Goal: Information Seeking & Learning: Learn about a topic

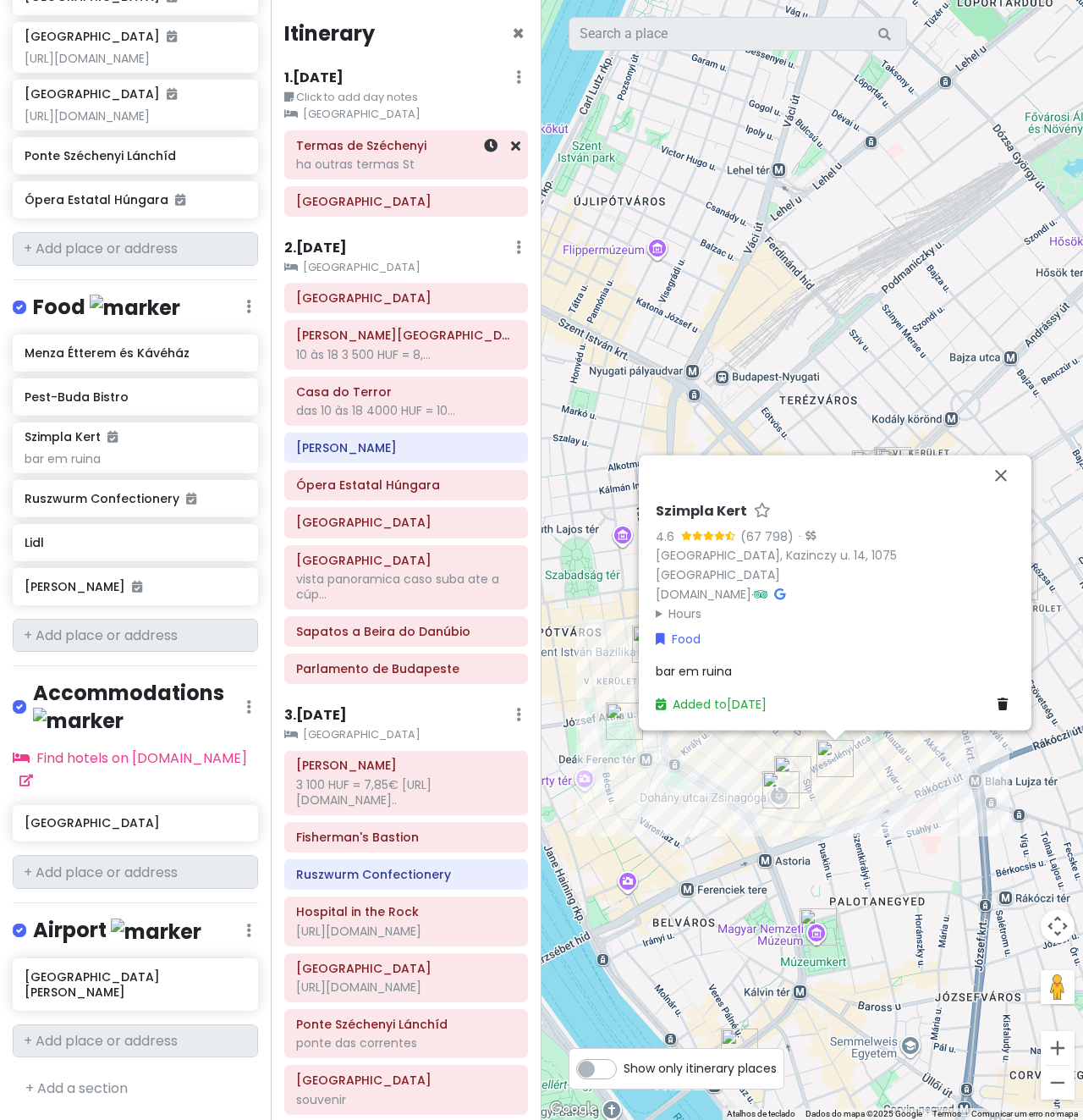
click at [390, 157] on div "ha outras termas St" at bounding box center [406, 164] width 220 height 15
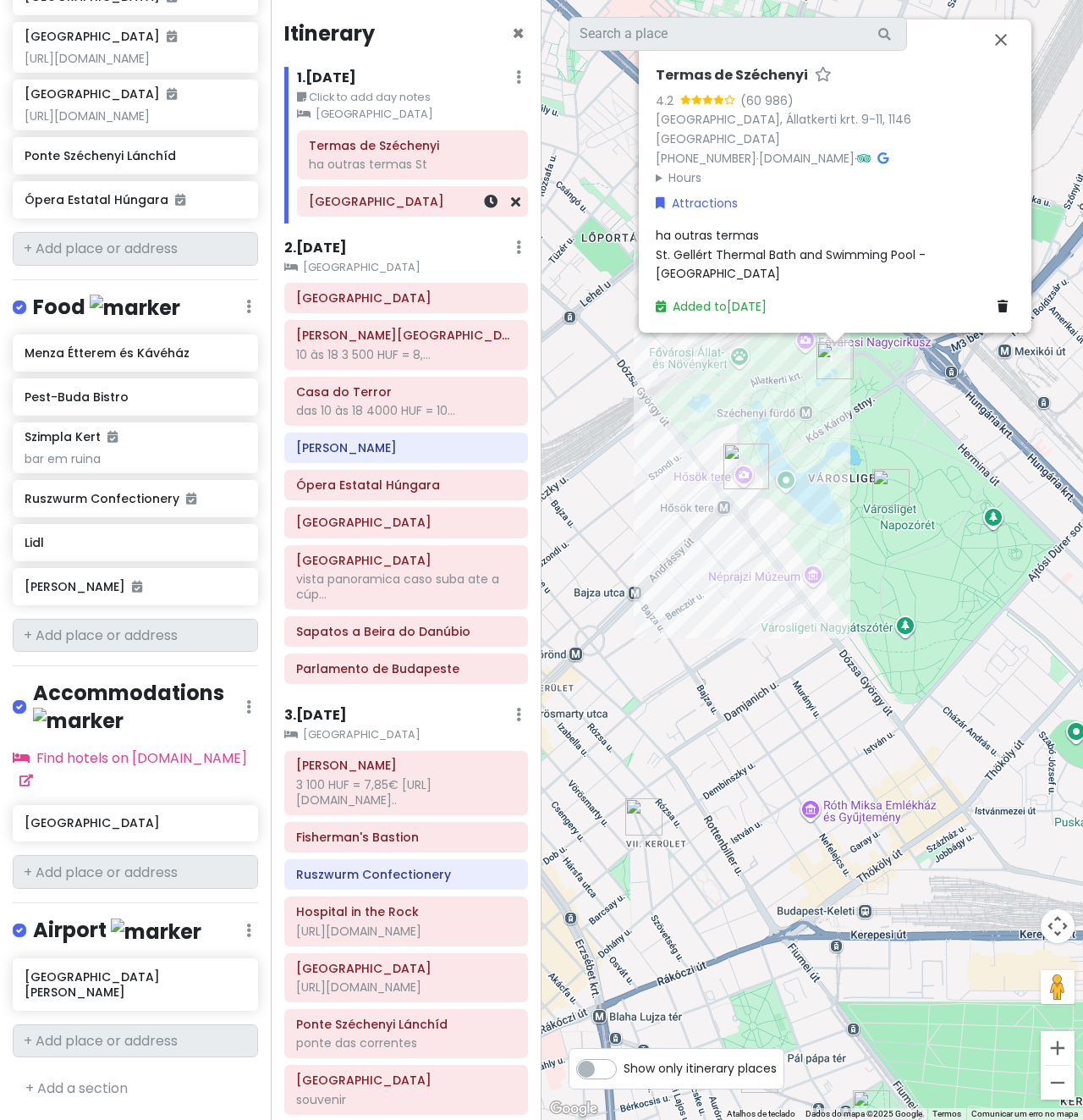
click at [430, 210] on div "[GEOGRAPHIC_DATA]" at bounding box center [413, 201] width 208 height 24
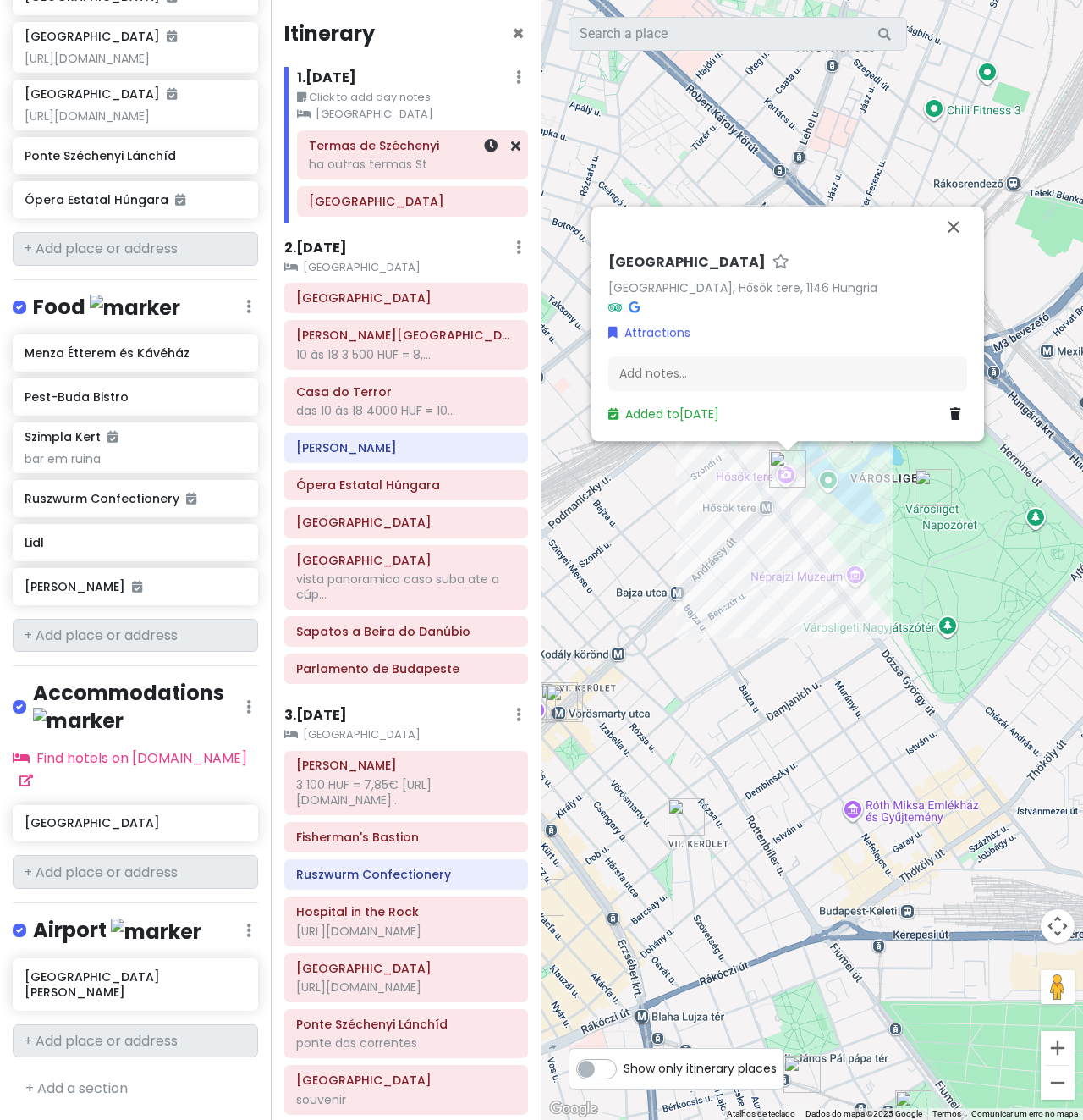
click at [420, 167] on div "ha outras termas St" at bounding box center [413, 164] width 208 height 15
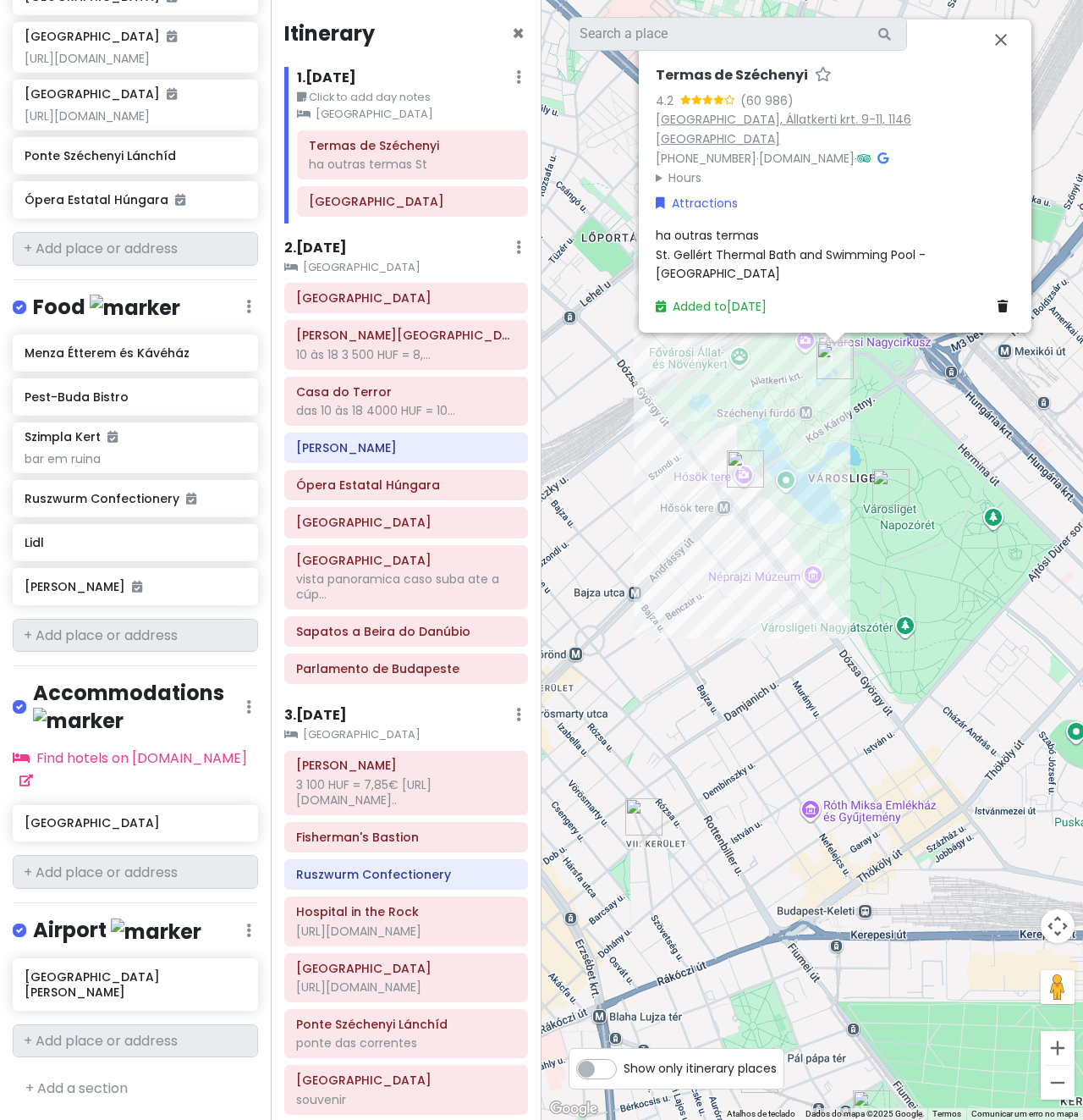
click at [759, 147] on link "[GEOGRAPHIC_DATA], Állatkerti krt. 9-11, 1146 [GEOGRAPHIC_DATA]" at bounding box center [784, 128] width 256 height 37
click at [117, 551] on h6 "Lidl" at bounding box center [128, 542] width 209 height 15
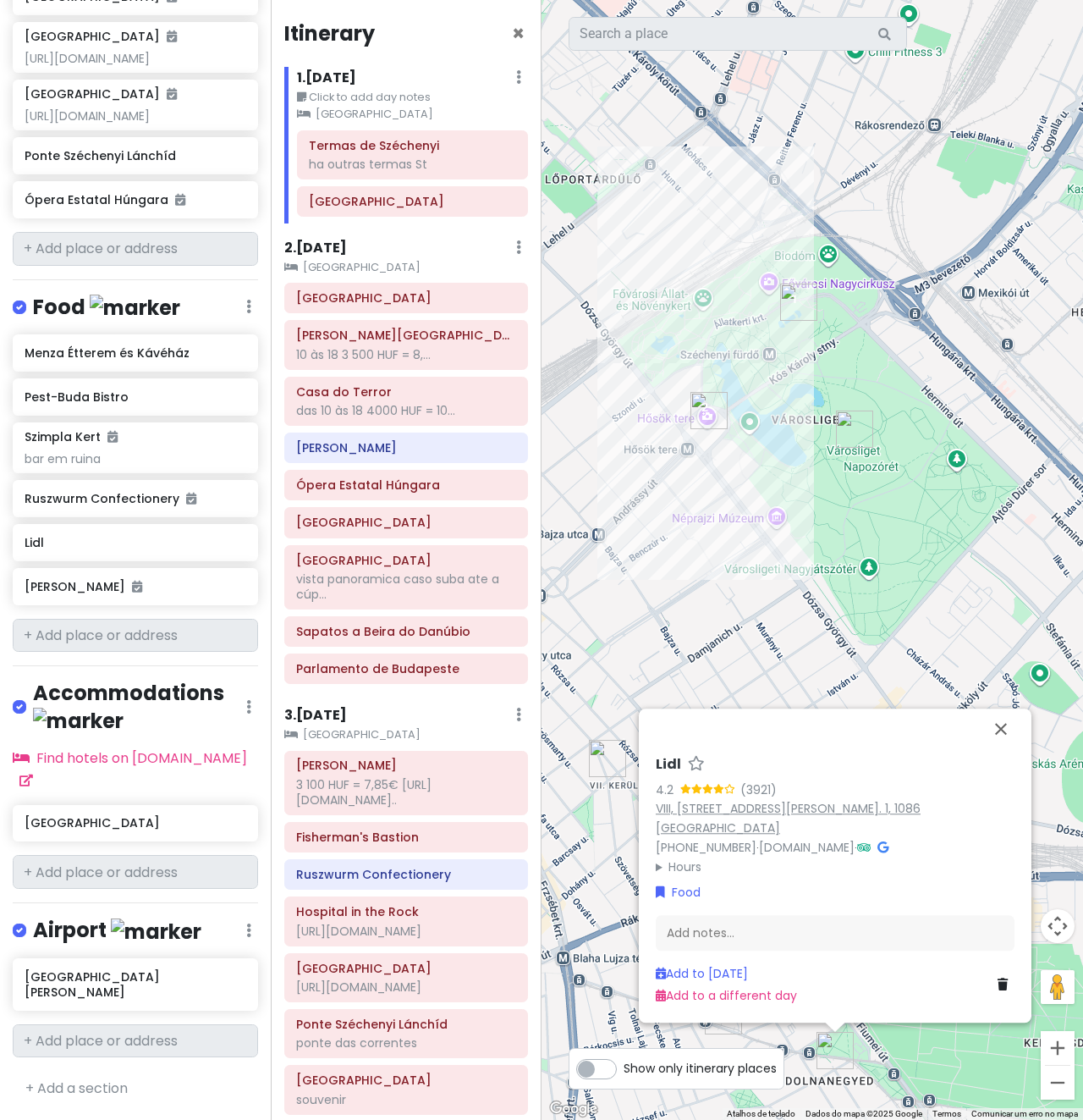
click at [722, 833] on link "VIII, [STREET_ADDRESS][PERSON_NAME]. 1, 1086 [GEOGRAPHIC_DATA]" at bounding box center [788, 818] width 265 height 37
click at [347, 115] on small "[GEOGRAPHIC_DATA]" at bounding box center [413, 114] width 231 height 17
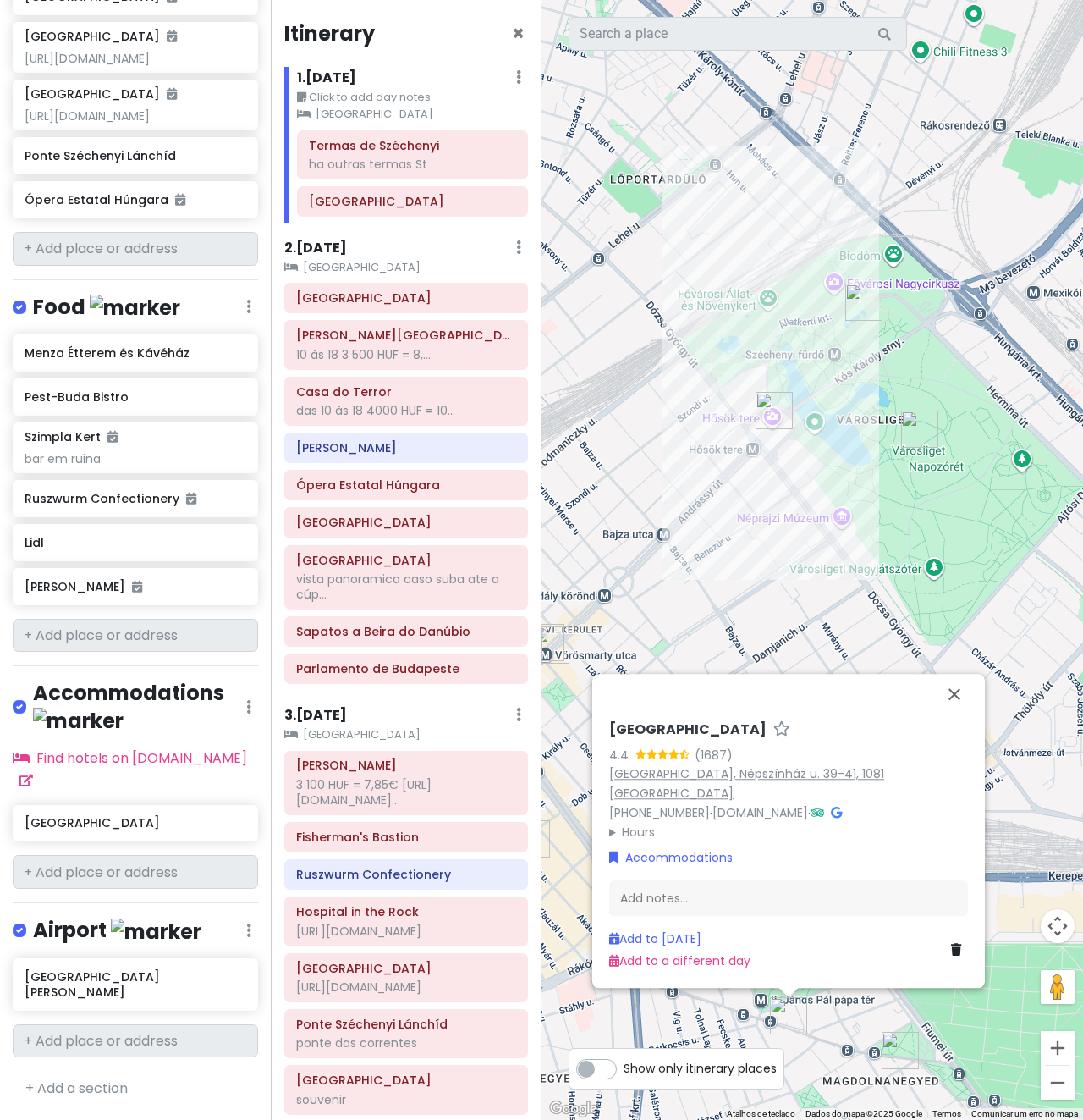
click at [805, 797] on link "[GEOGRAPHIC_DATA], Népszínház u. 39-41, 1081 [GEOGRAPHIC_DATA]" at bounding box center [746, 783] width 275 height 37
click at [371, 209] on h6 "[GEOGRAPHIC_DATA]" at bounding box center [413, 201] width 208 height 15
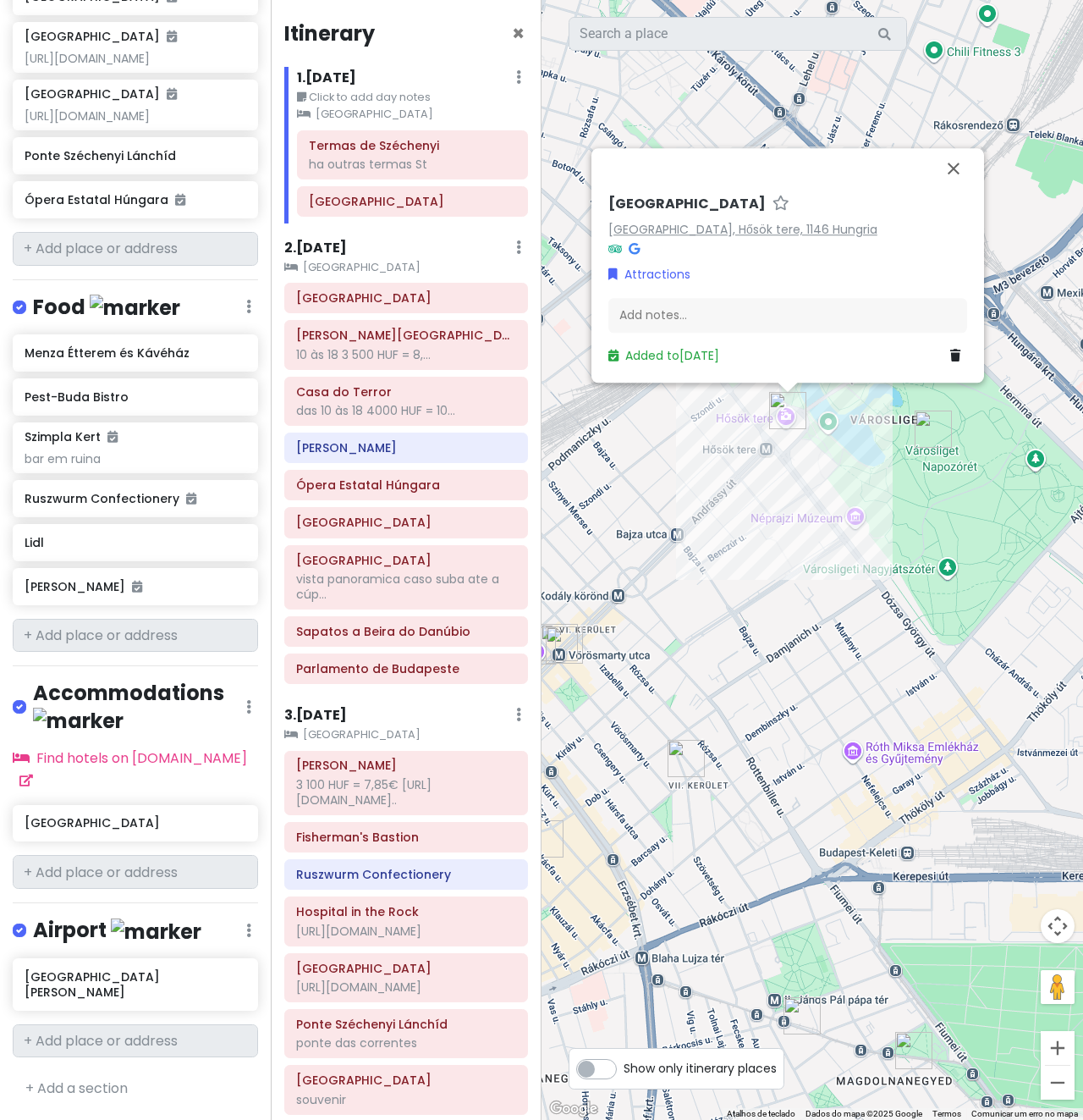
click at [685, 224] on link "[GEOGRAPHIC_DATA], Hősök tere, 1146 Hungria" at bounding box center [742, 229] width 269 height 17
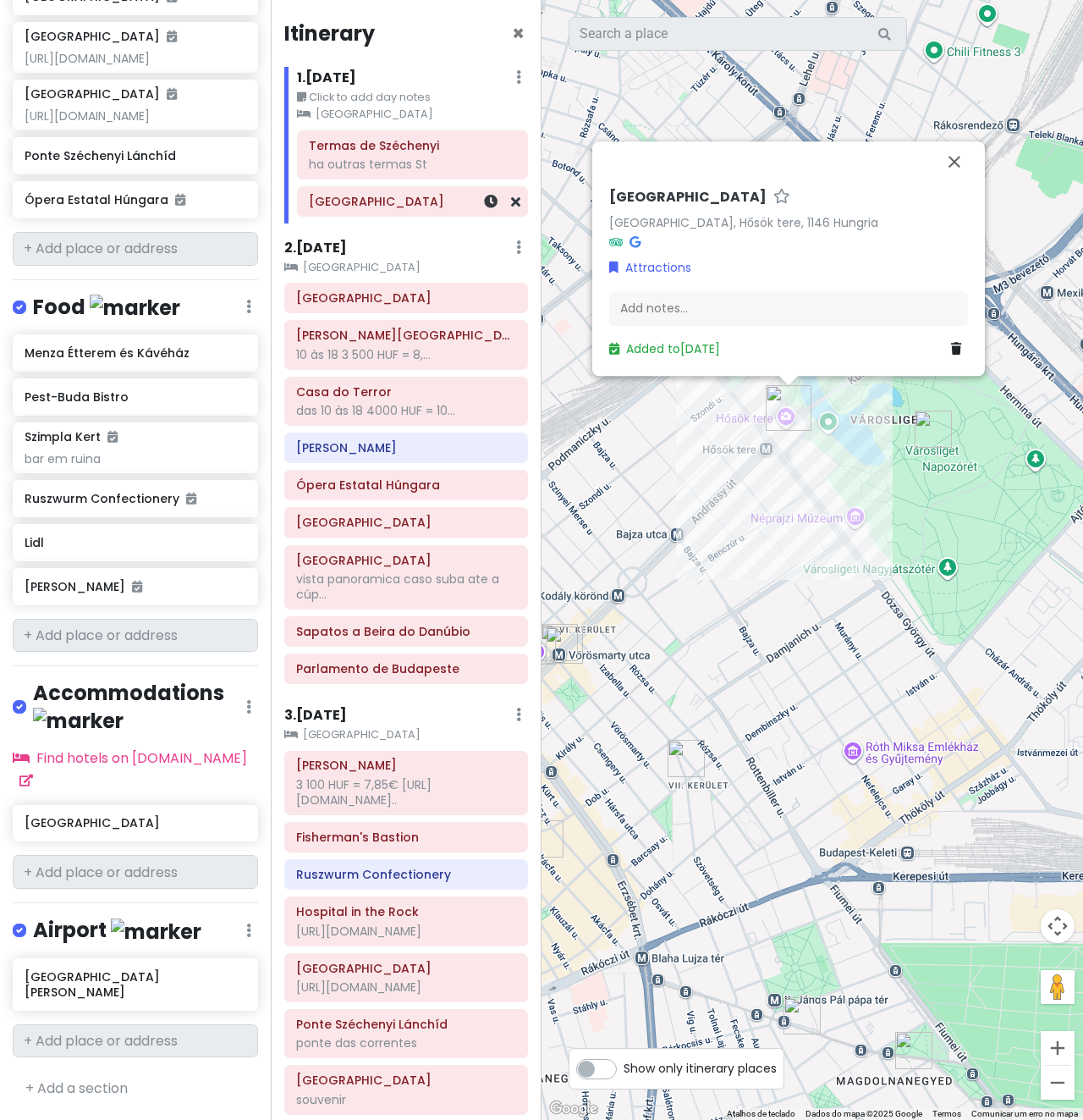
click at [331, 203] on h6 "[GEOGRAPHIC_DATA]" at bounding box center [413, 201] width 208 height 15
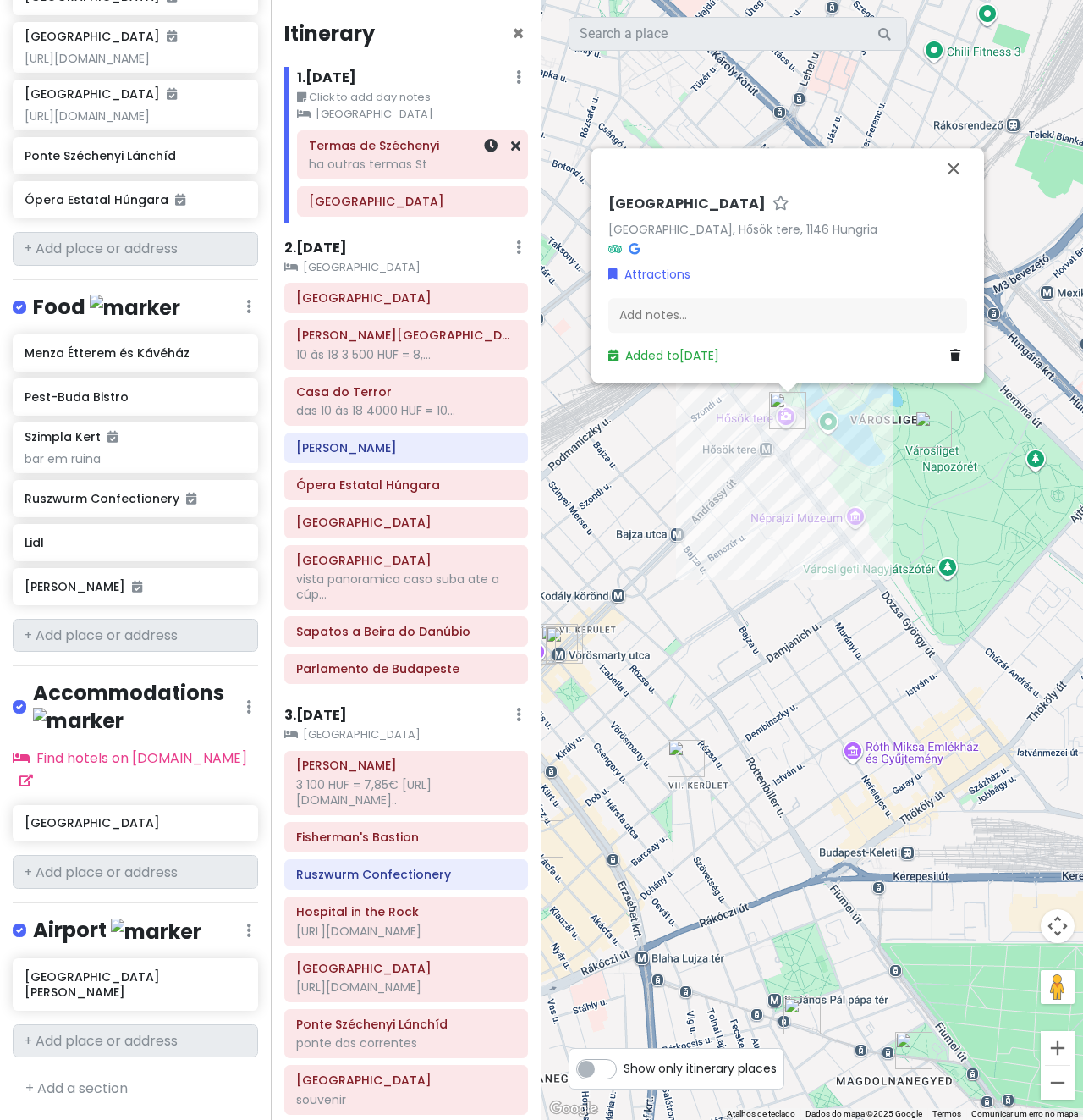
click at [330, 150] on h6 "Termas de Széchenyi" at bounding box center [413, 145] width 208 height 15
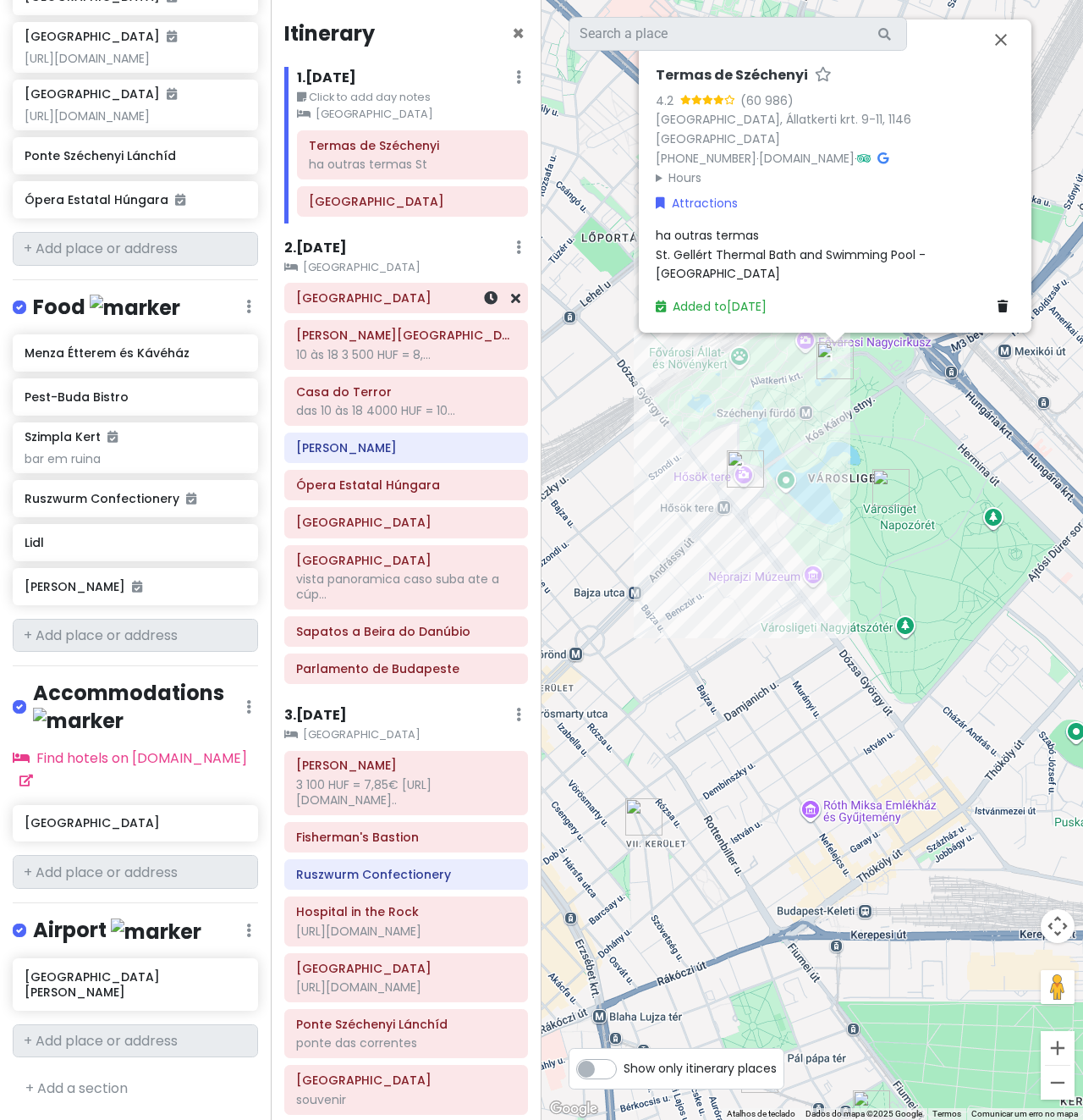
click at [380, 310] on div "[GEOGRAPHIC_DATA]" at bounding box center [406, 297] width 242 height 28
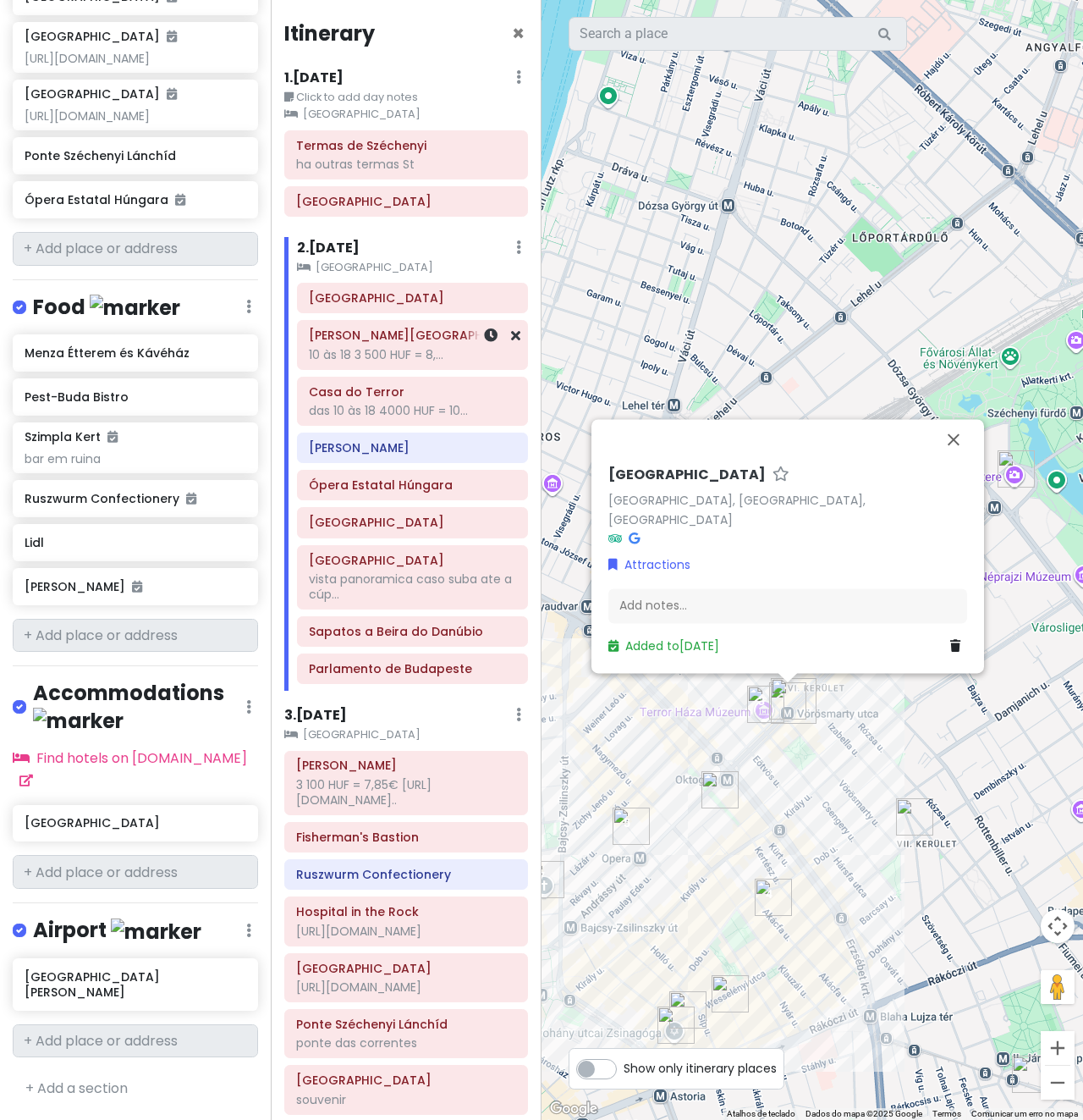
click at [438, 357] on div "10 às 18 3 500 HUF = 8,..." at bounding box center [413, 355] width 208 height 15
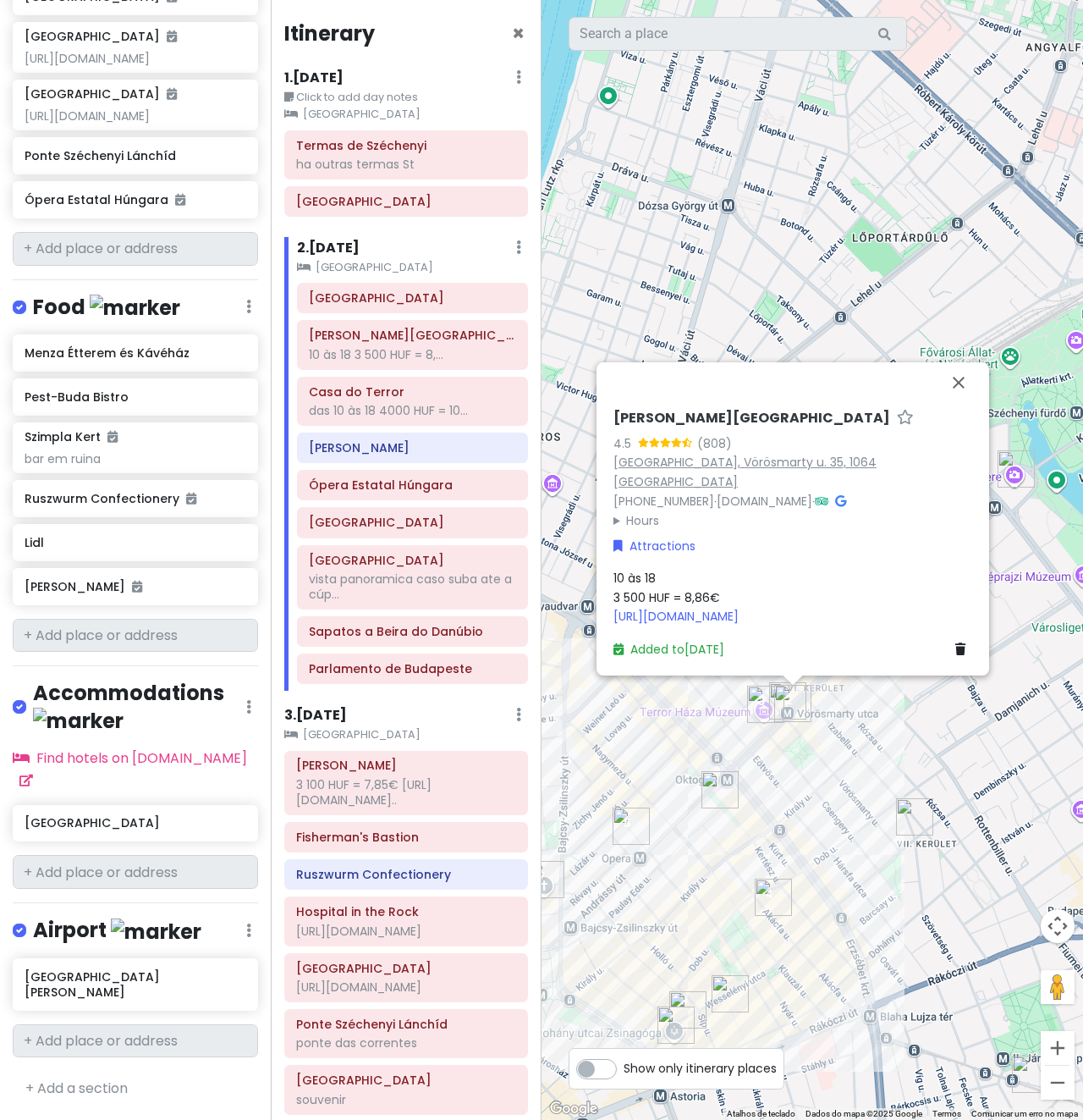
click at [767, 484] on link "[GEOGRAPHIC_DATA], Vörösmarty u. 35, 1064 [GEOGRAPHIC_DATA]" at bounding box center [745, 471] width 263 height 37
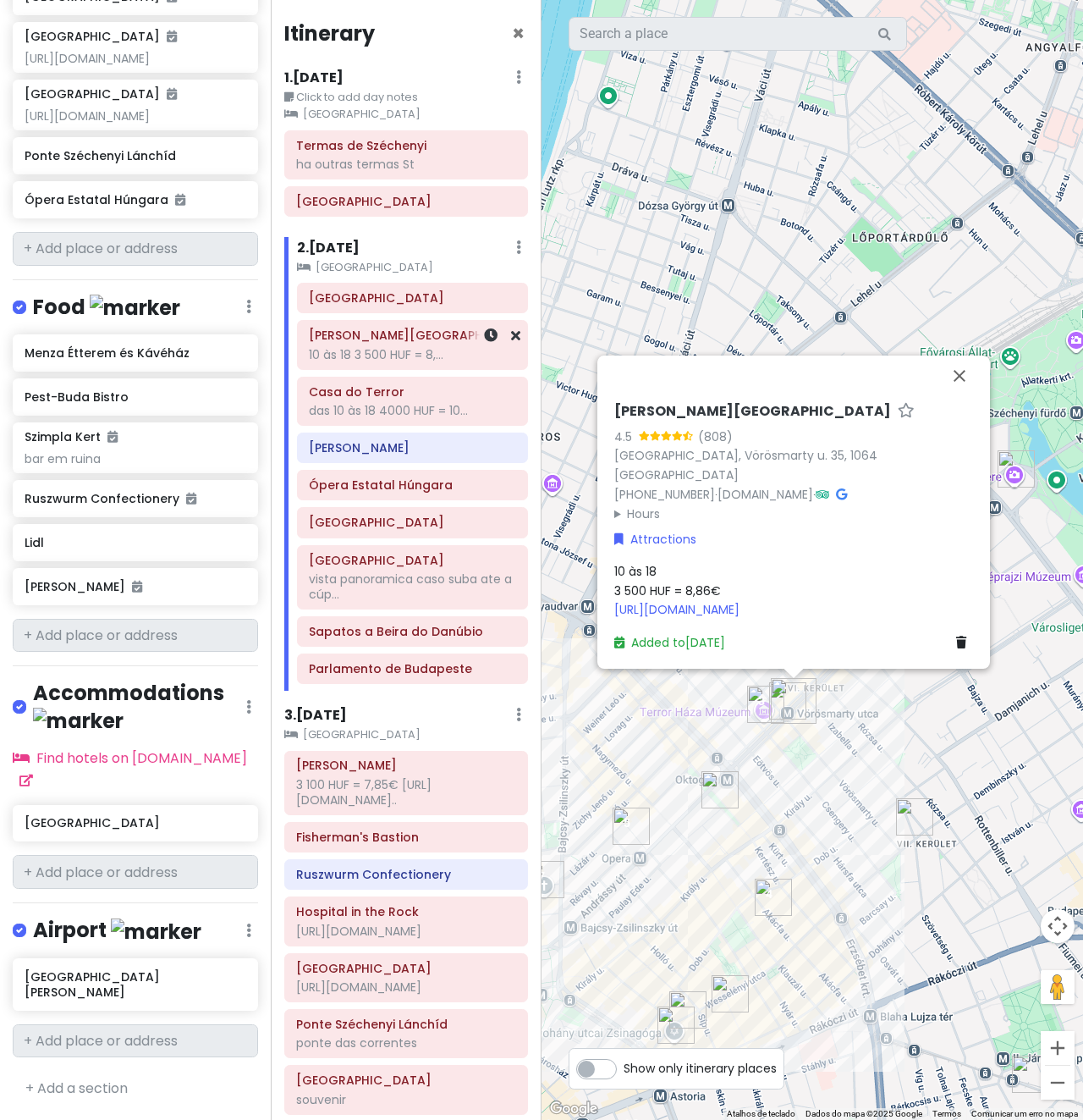
click at [375, 339] on h6 "[PERSON_NAME][GEOGRAPHIC_DATA]" at bounding box center [413, 335] width 208 height 15
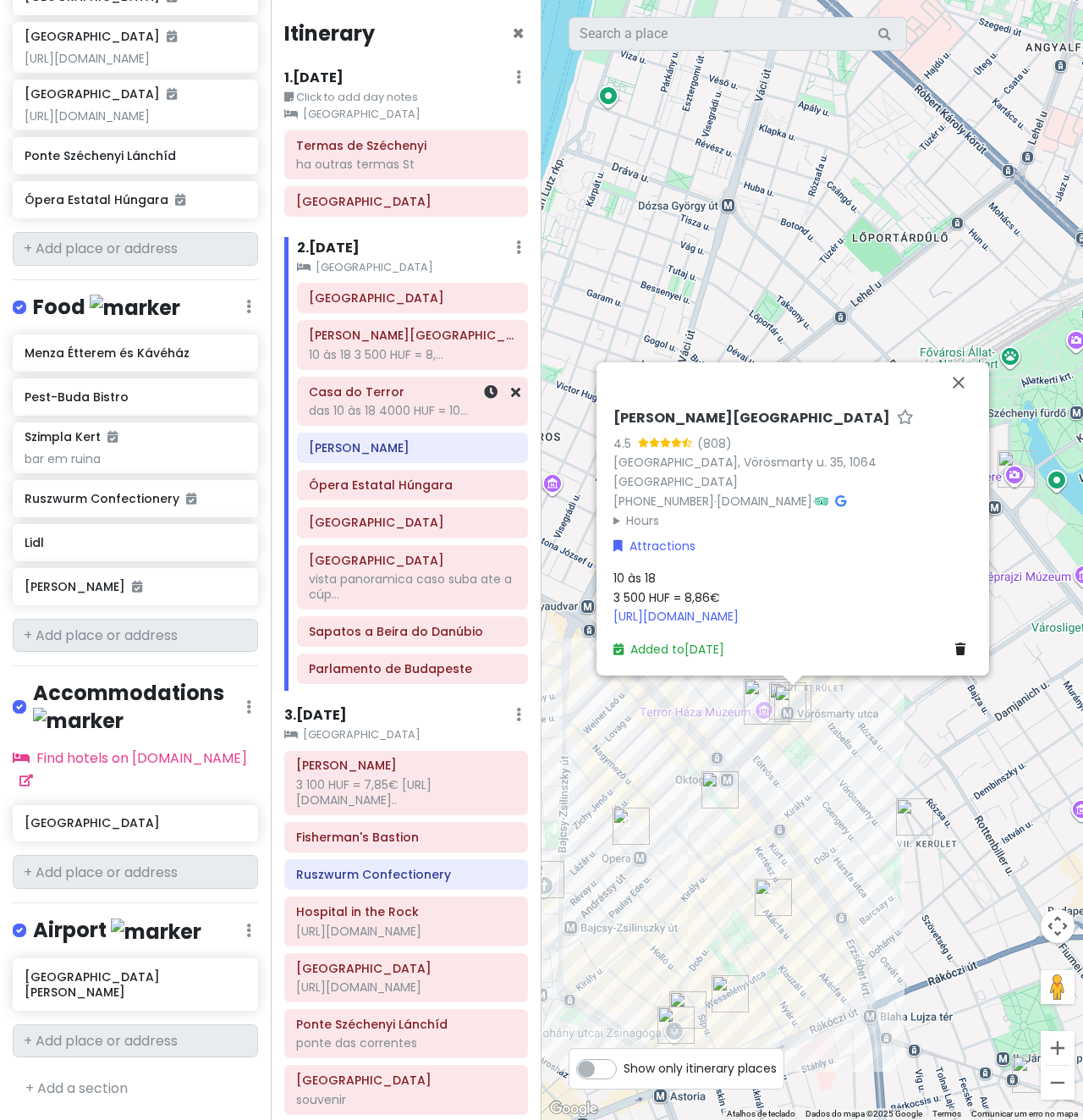
click at [380, 406] on div "das 10 às 18 4000 HUF = 10..." at bounding box center [413, 411] width 208 height 15
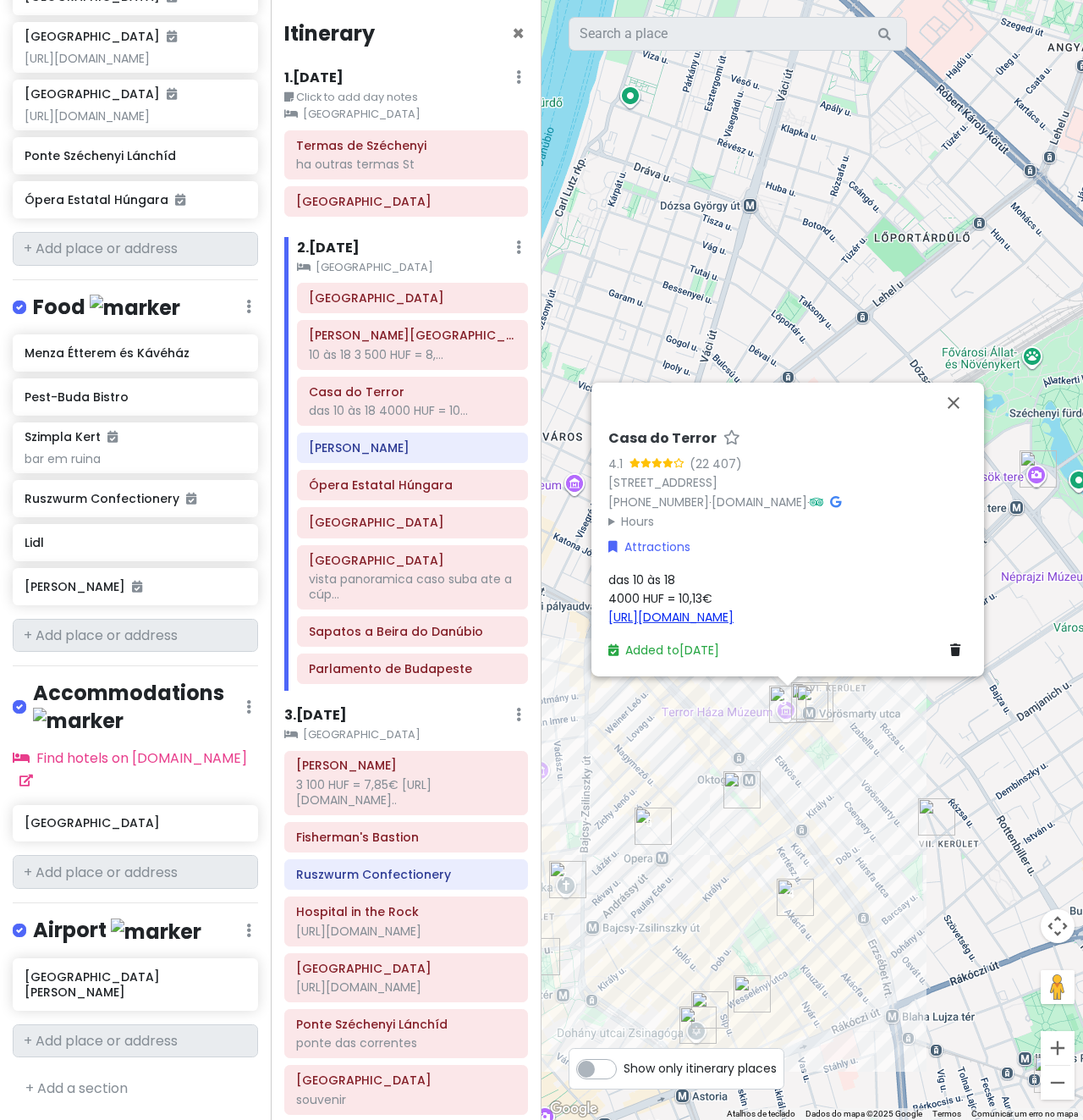
click at [734, 612] on link "[URL][DOMAIN_NAME]" at bounding box center [670, 617] width 126 height 17
click at [718, 480] on link "[STREET_ADDRESS]" at bounding box center [663, 483] width 110 height 17
click at [364, 453] on h6 "[PERSON_NAME]" at bounding box center [413, 448] width 208 height 15
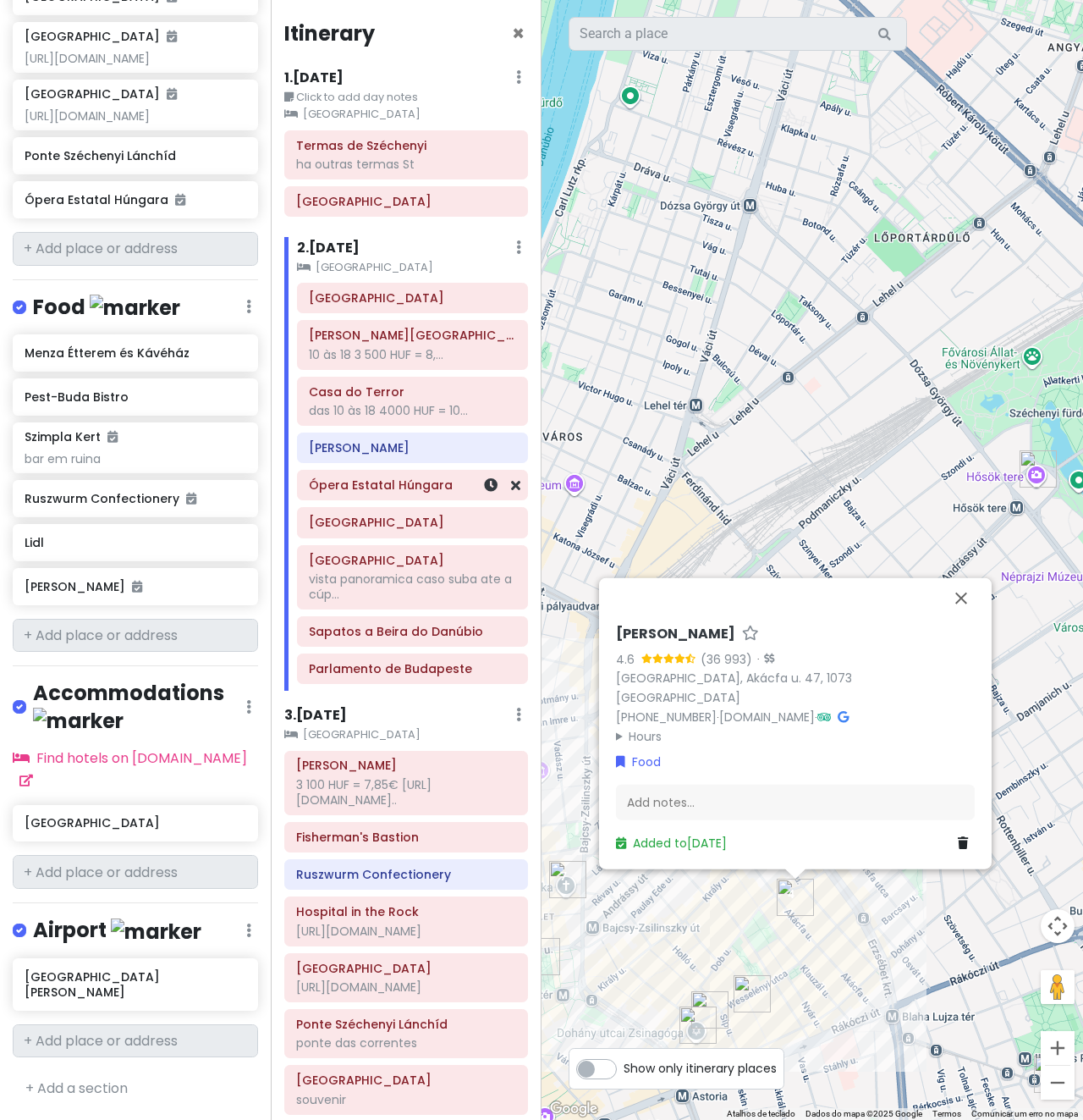
click at [393, 491] on h6 "Ópera Estatal Húngara" at bounding box center [413, 485] width 208 height 15
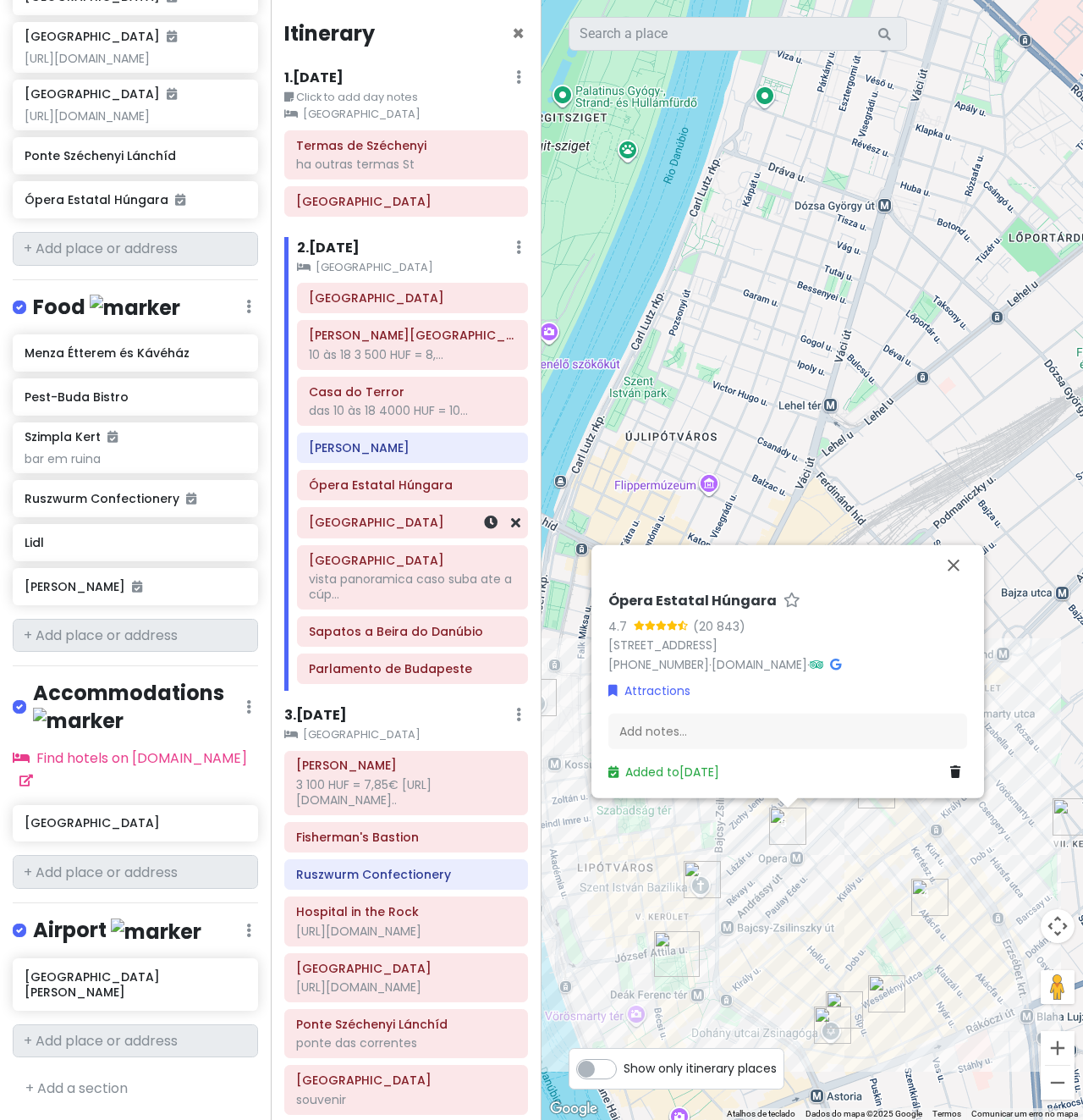
click at [374, 527] on h6 "[GEOGRAPHIC_DATA]" at bounding box center [413, 522] width 208 height 15
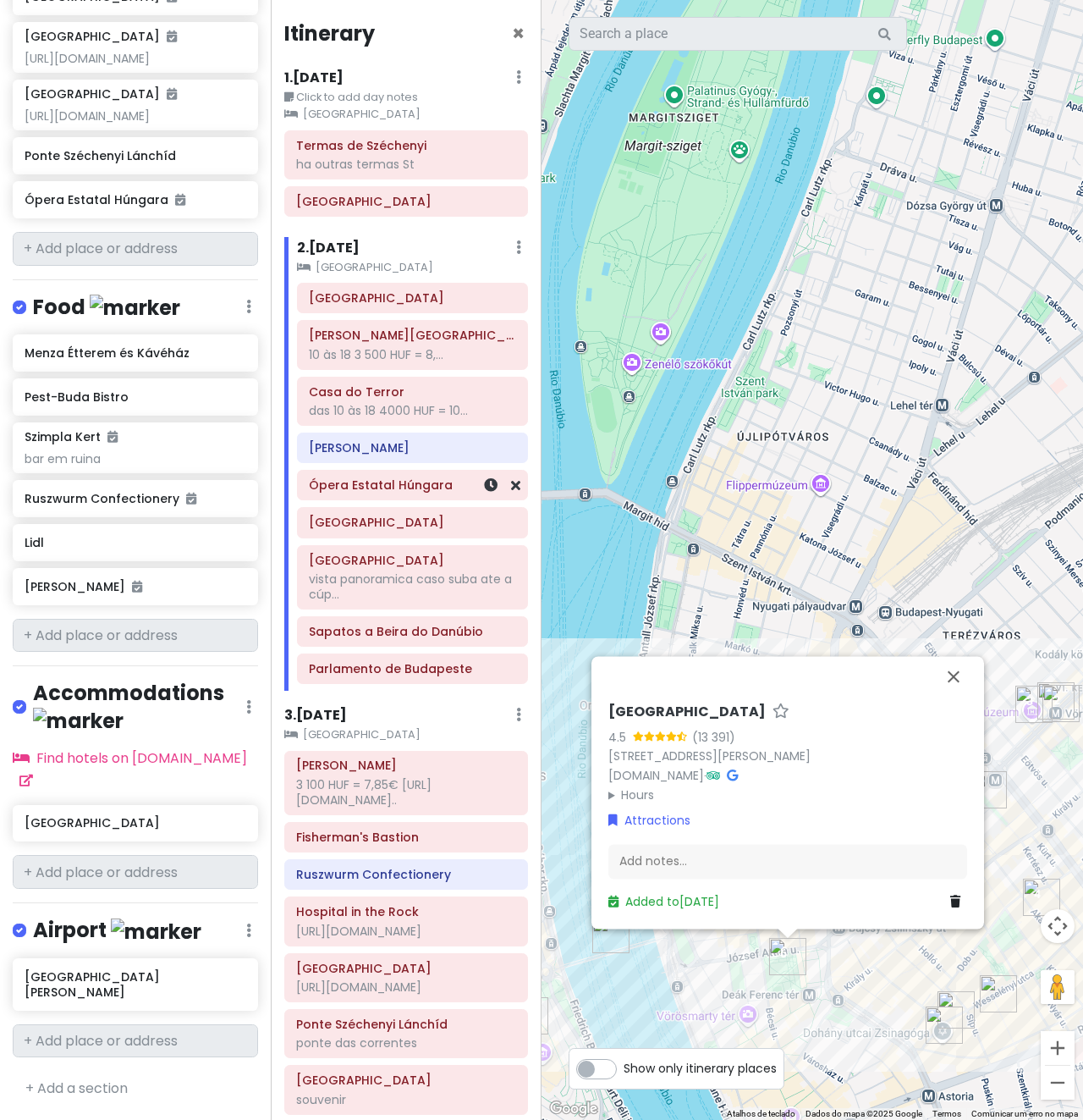
click at [380, 487] on h6 "Ópera Estatal Húngara" at bounding box center [413, 485] width 208 height 15
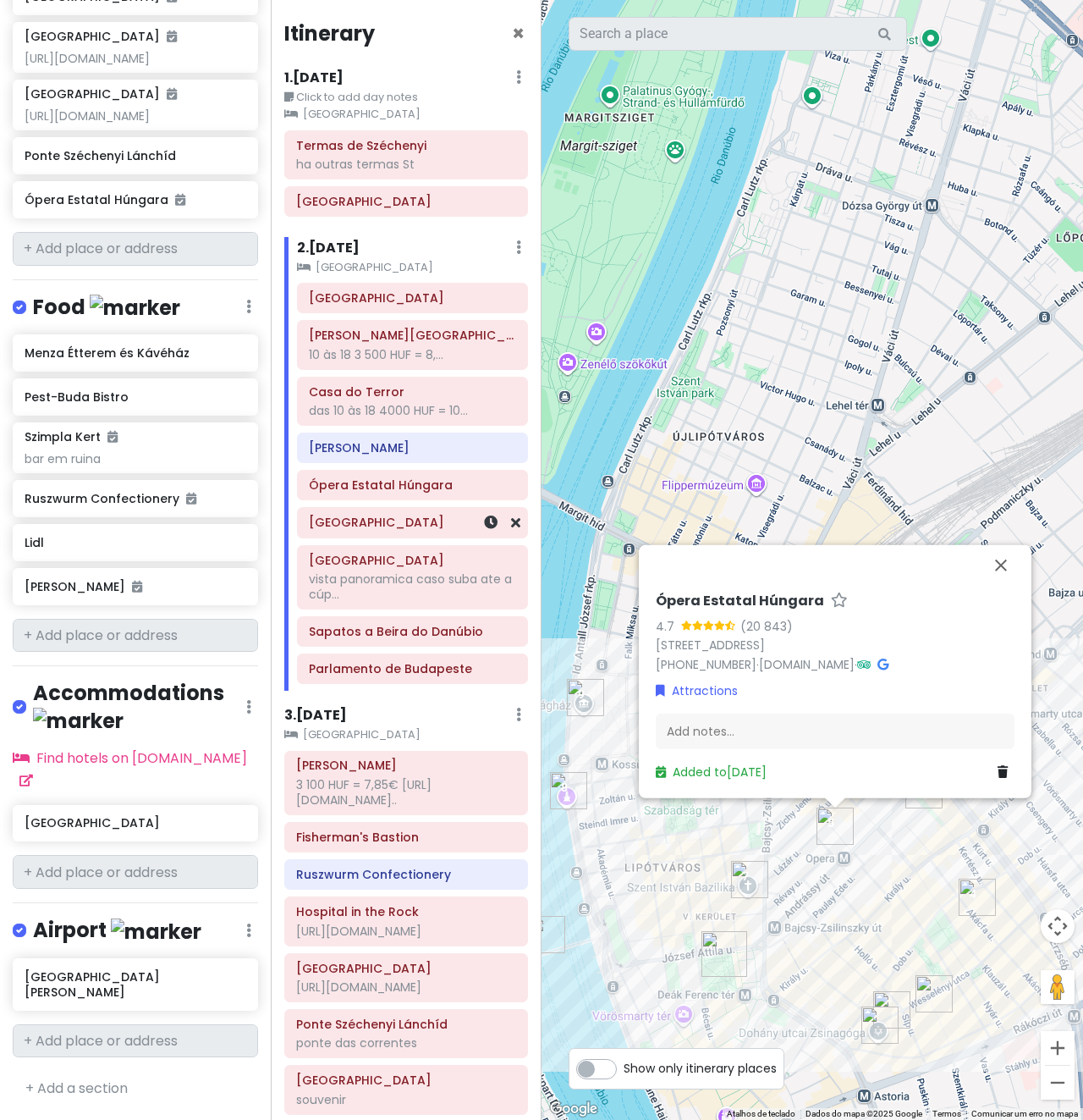
click at [381, 518] on h6 "[GEOGRAPHIC_DATA]" at bounding box center [413, 522] width 208 height 15
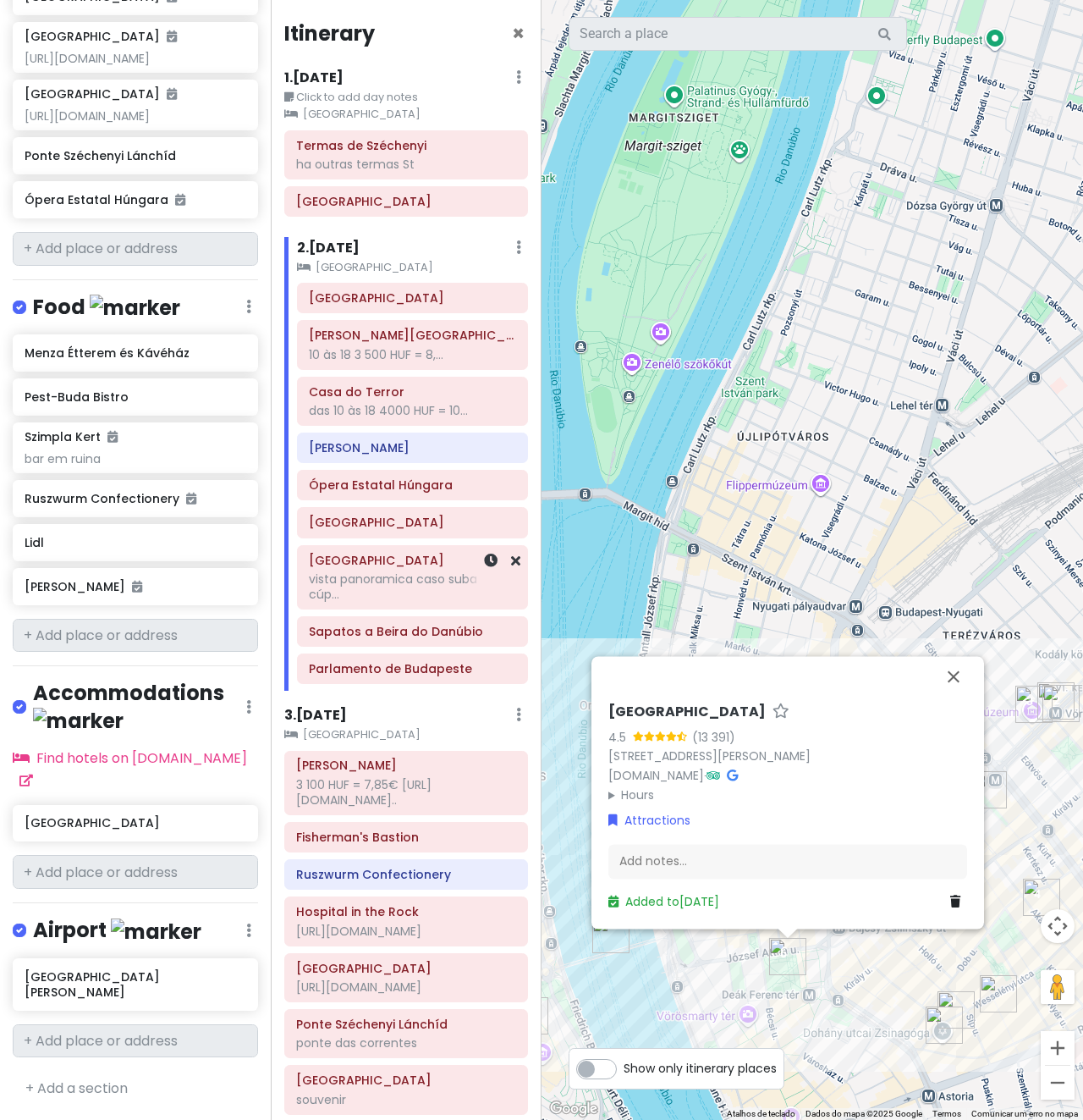
click at [380, 591] on div "vista panoramica caso suba ate a cúp..." at bounding box center [413, 586] width 208 height 30
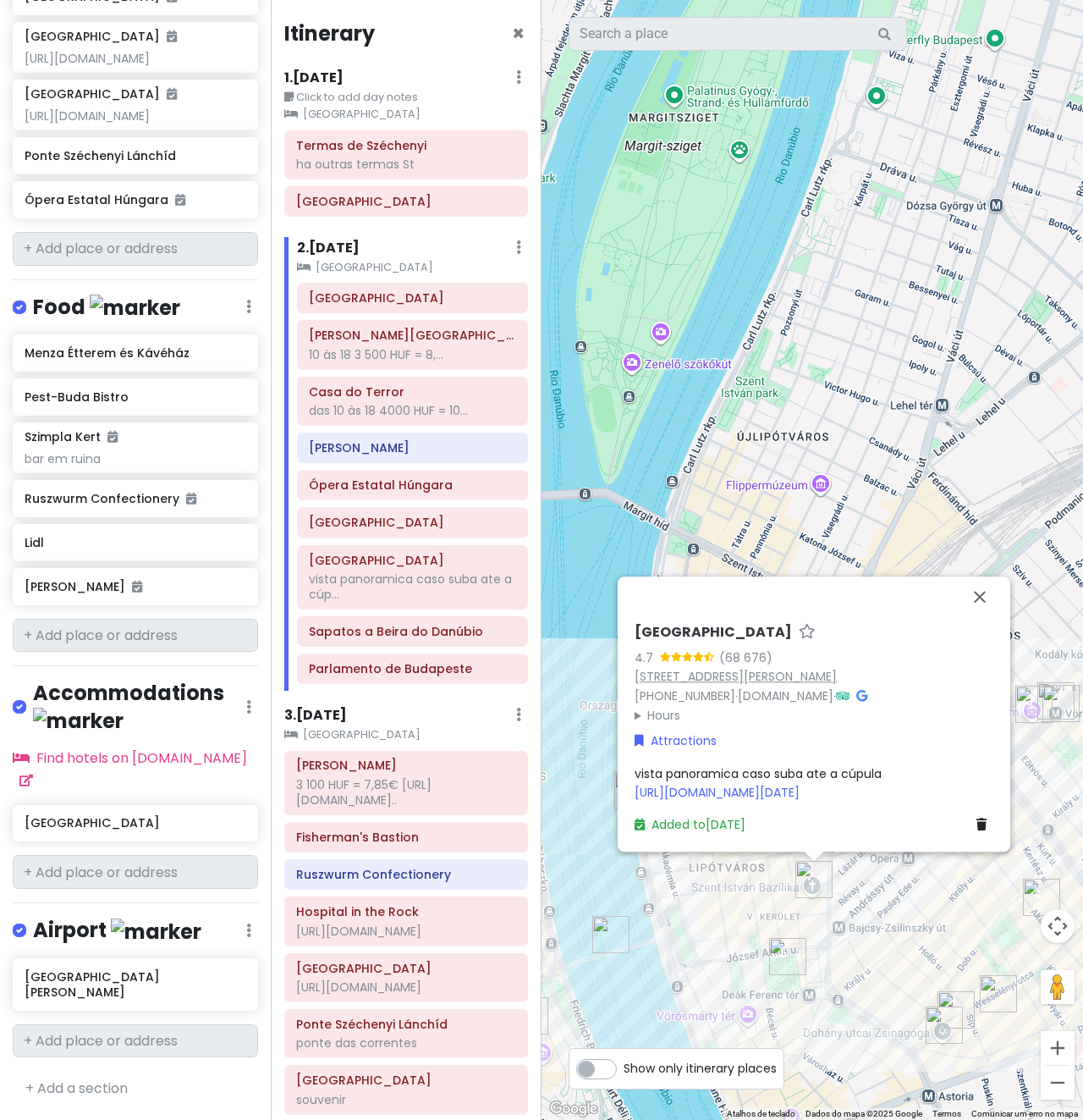
click at [736, 668] on link "[STREET_ADDRESS][PERSON_NAME]" at bounding box center [736, 676] width 202 height 17
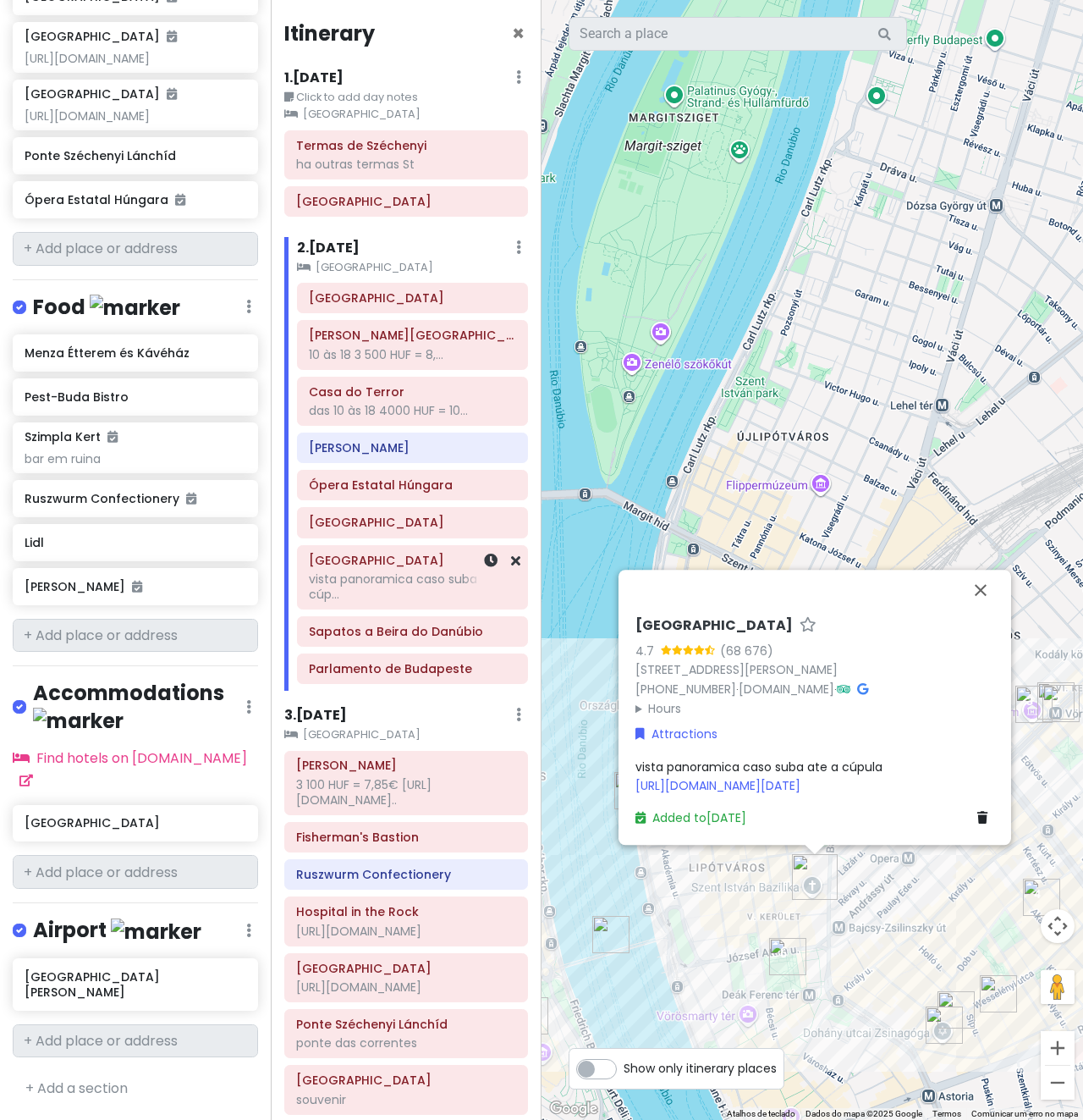
click at [390, 591] on div "vista panoramica caso suba ate a cúp..." at bounding box center [413, 586] width 208 height 30
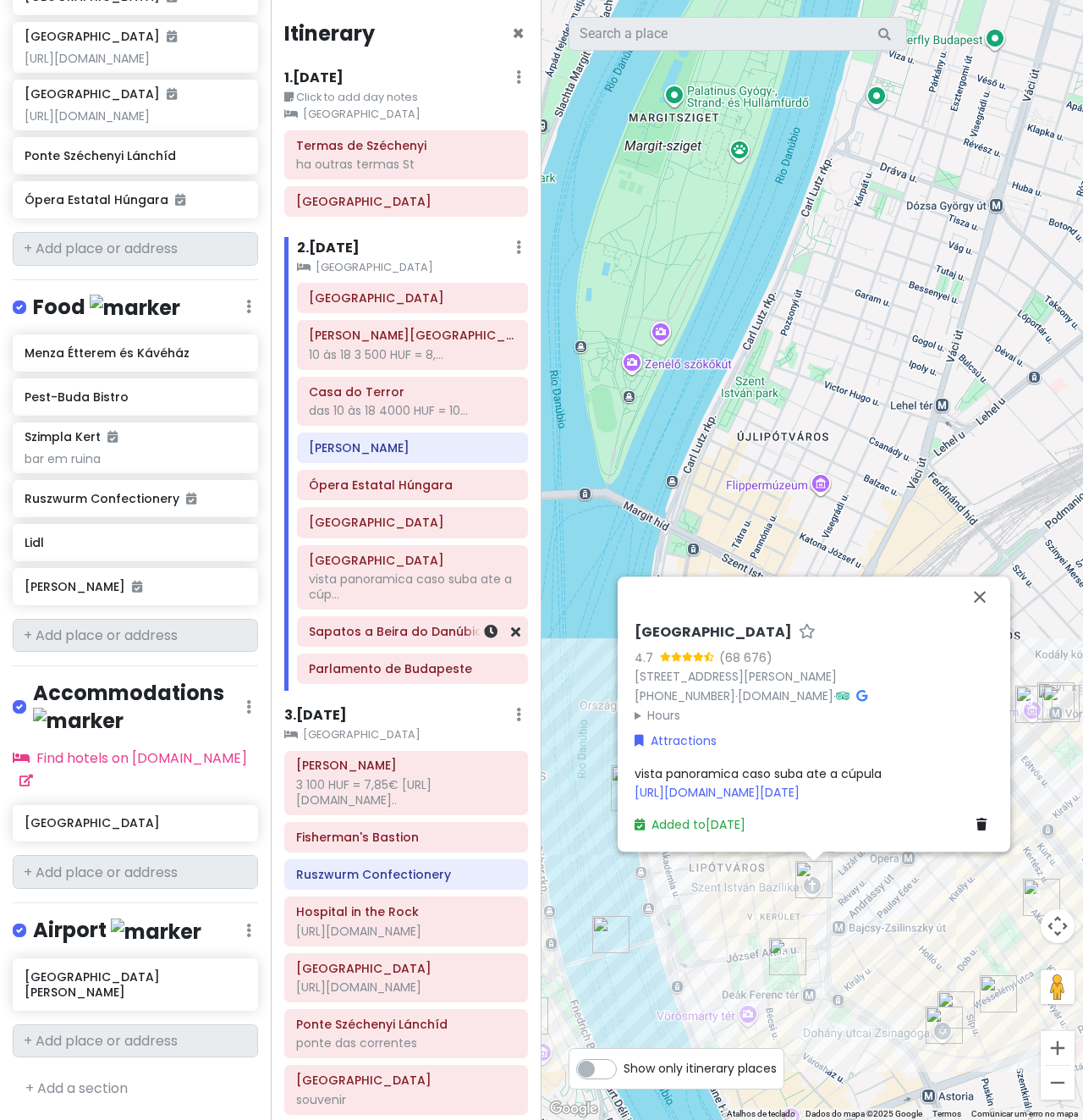
click at [406, 641] on div "Sapatos a Beira do Danúbio" at bounding box center [413, 631] width 208 height 24
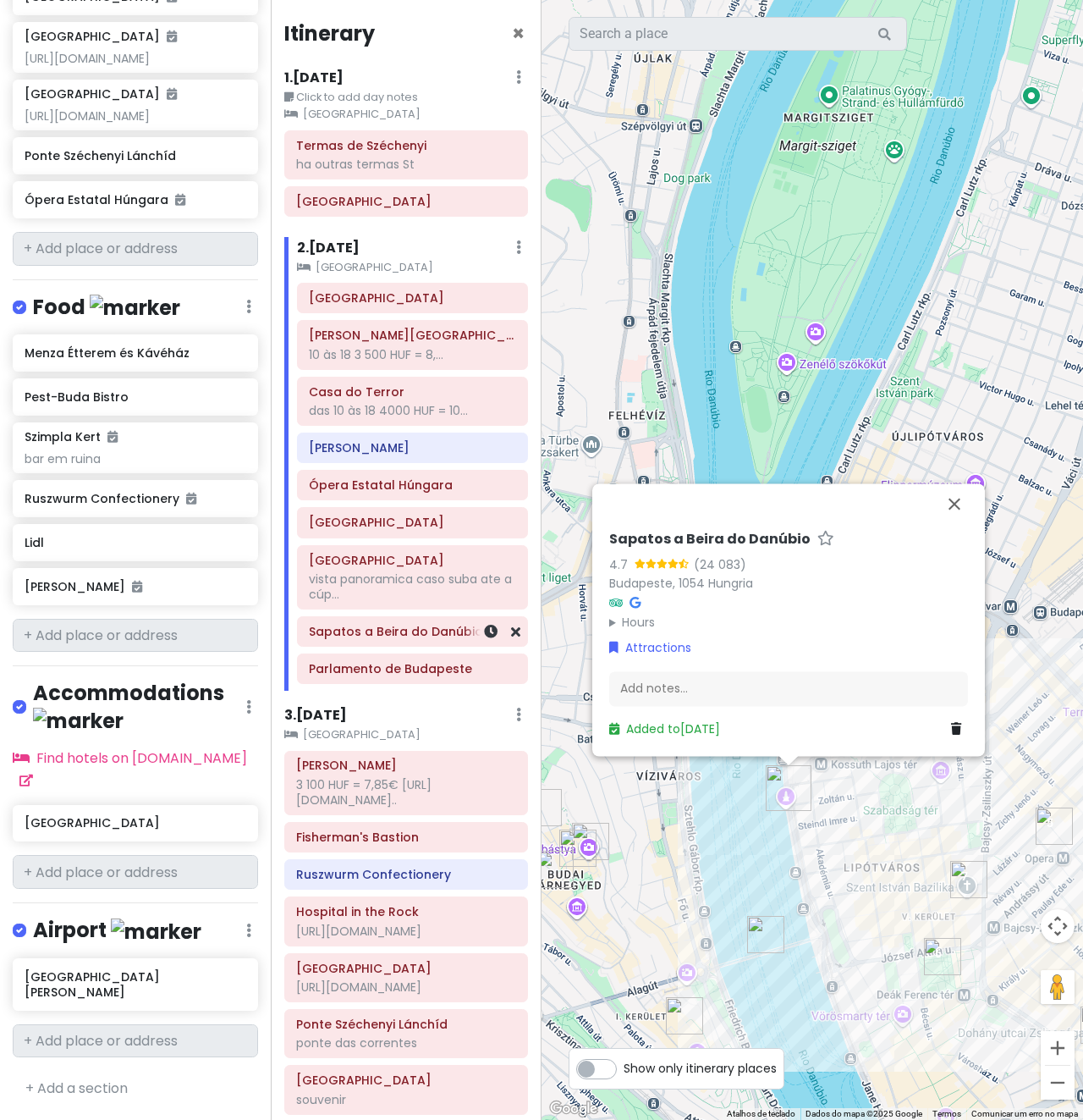
click at [397, 636] on h6 "Sapatos a Beira do Danúbio" at bounding box center [413, 632] width 208 height 15
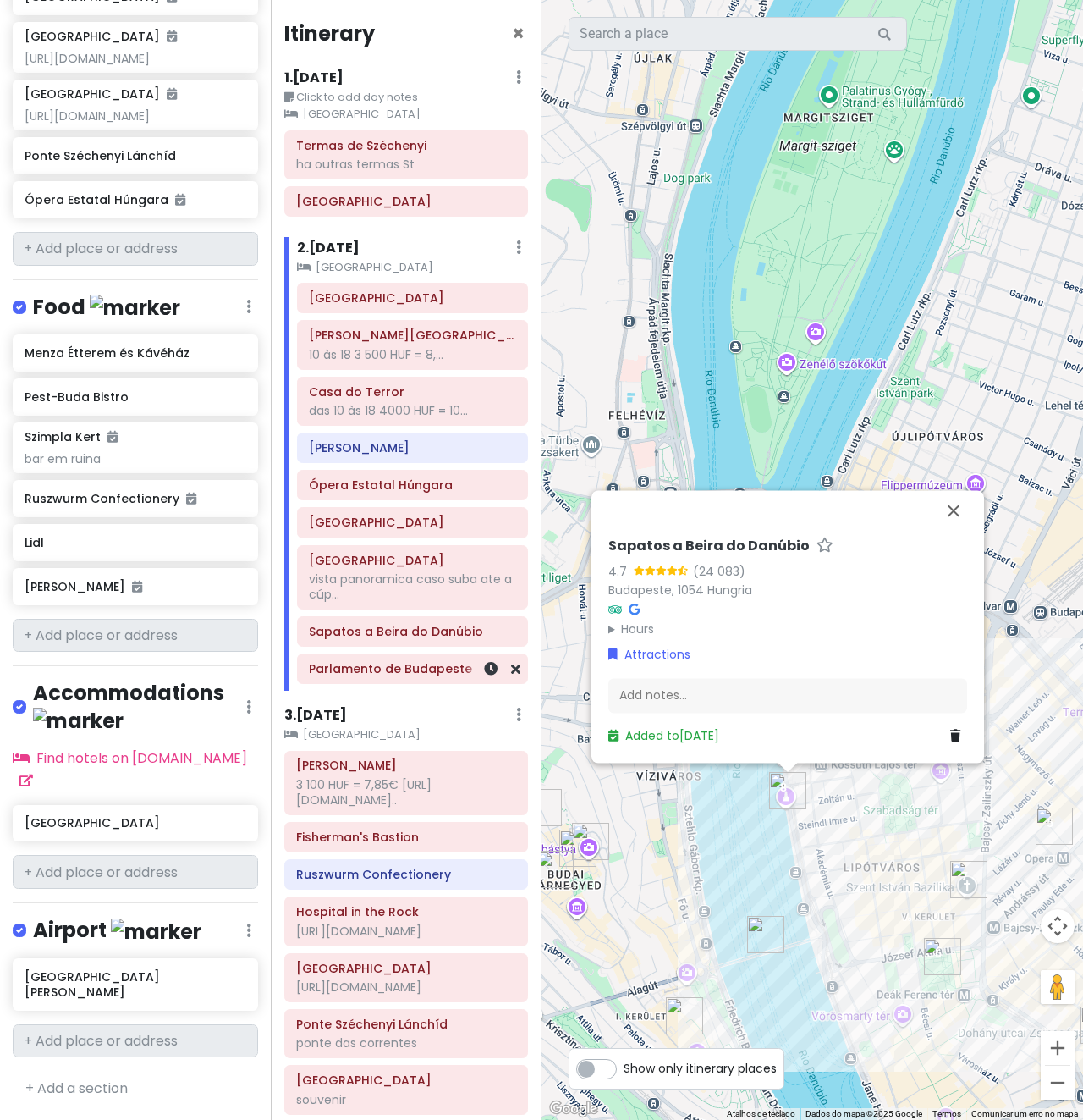
click at [397, 673] on h6 "Parlamento de Budapeste" at bounding box center [413, 669] width 208 height 15
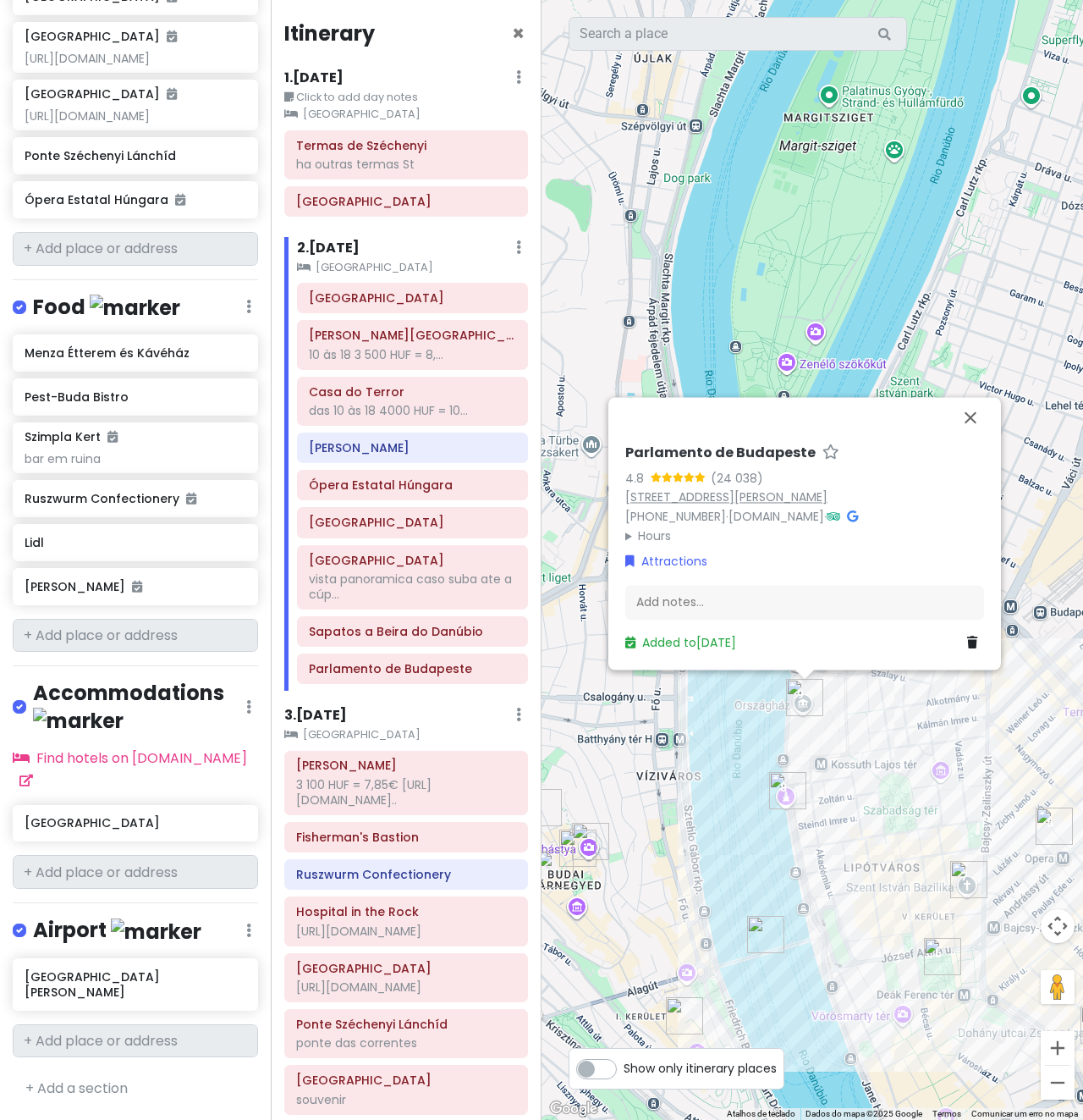
click at [735, 496] on link "[STREET_ADDRESS][PERSON_NAME]" at bounding box center [726, 497] width 202 height 17
